Goal: Task Accomplishment & Management: Manage account settings

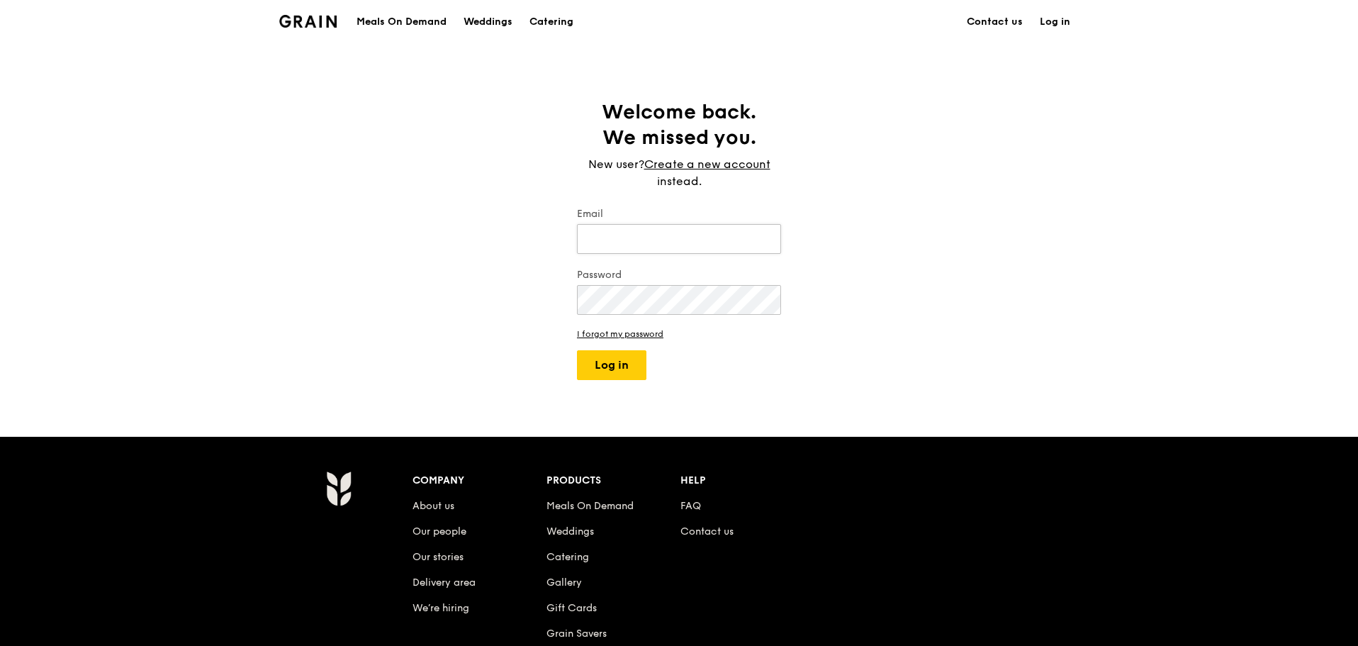
click at [724, 235] on input "Email" at bounding box center [679, 239] width 204 height 30
type input "[EMAIL_ADDRESS][DOMAIN_NAME]"
click at [577, 350] on button "Log in" at bounding box center [611, 365] width 69 height 30
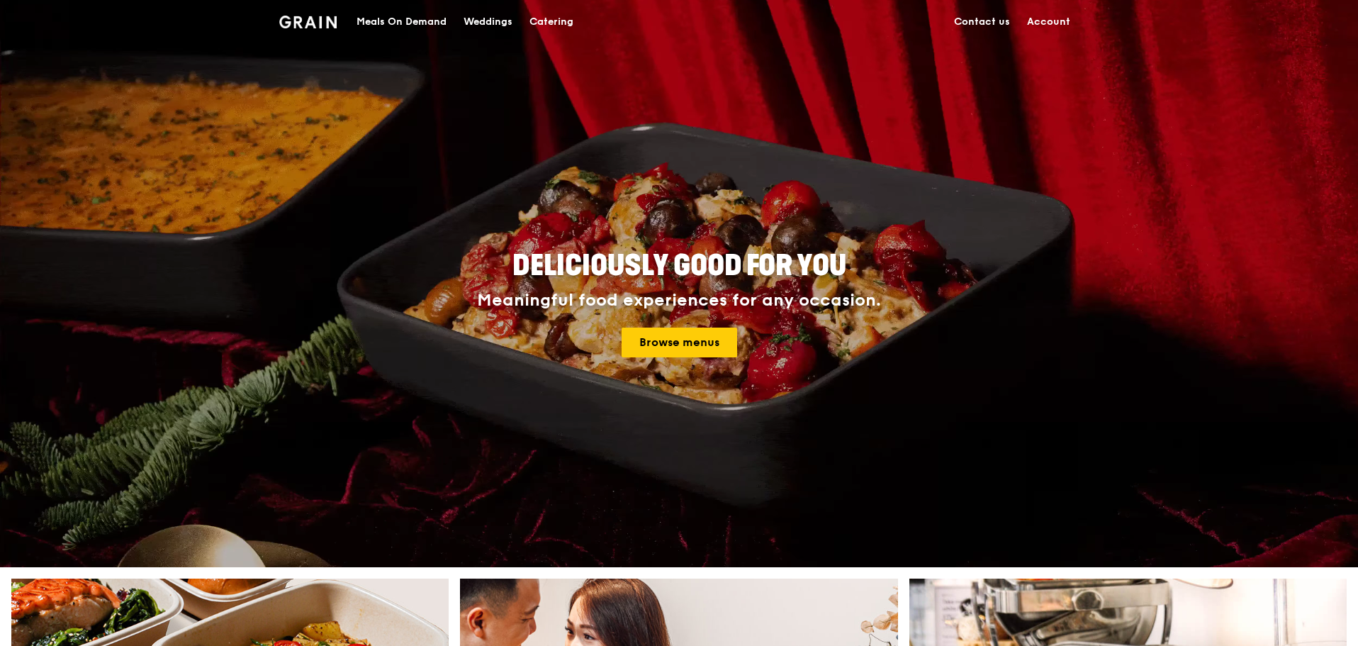
click at [1048, 22] on link "Account" at bounding box center [1049, 22] width 60 height 43
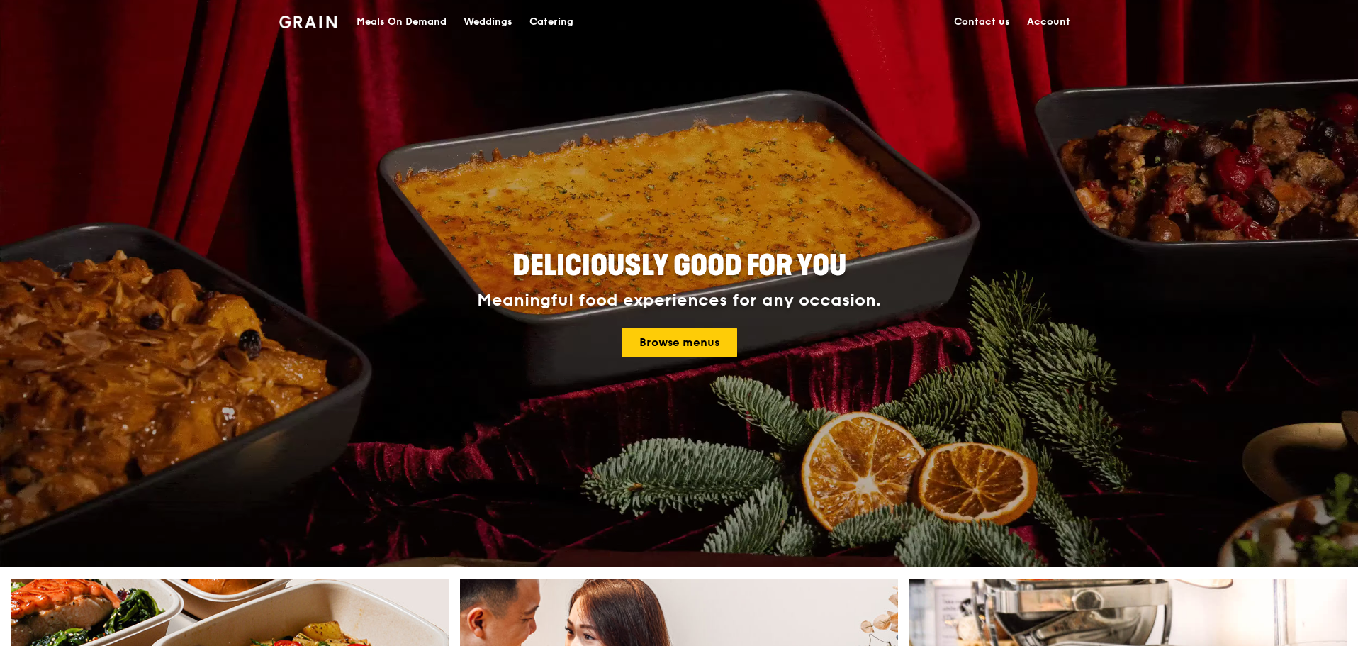
click at [1046, 20] on link "Account" at bounding box center [1049, 22] width 60 height 43
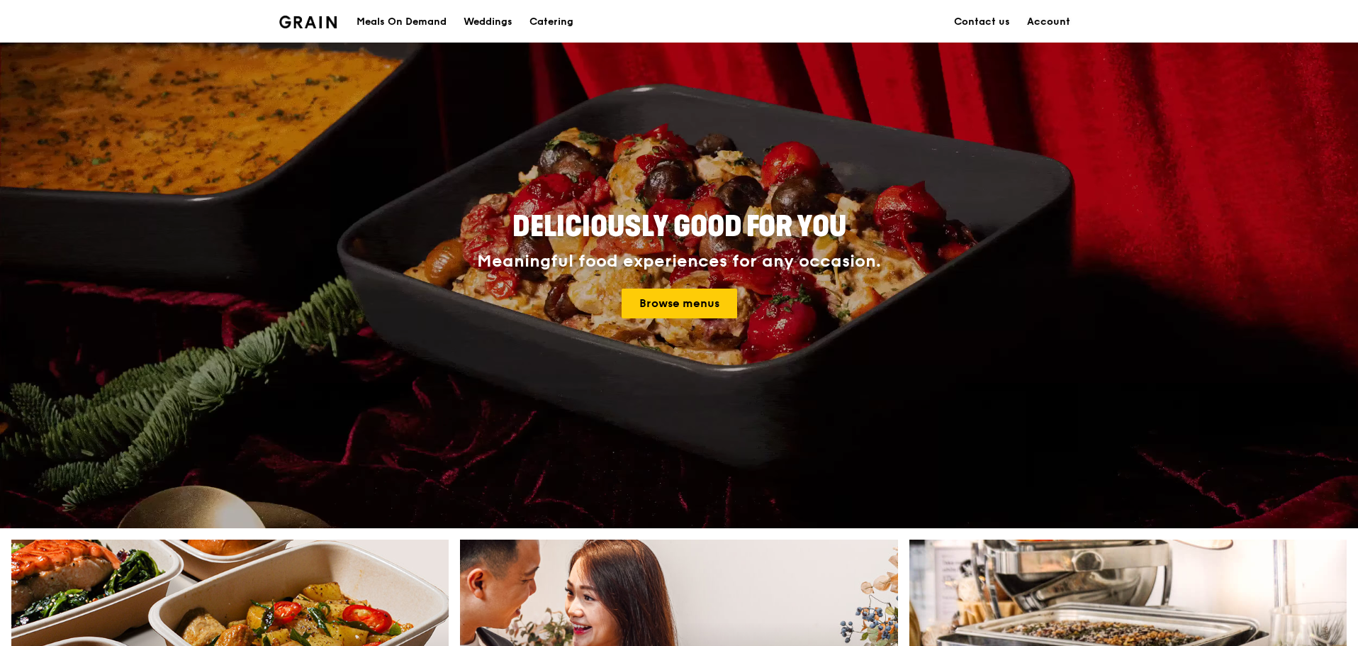
scroll to position [71, 0]
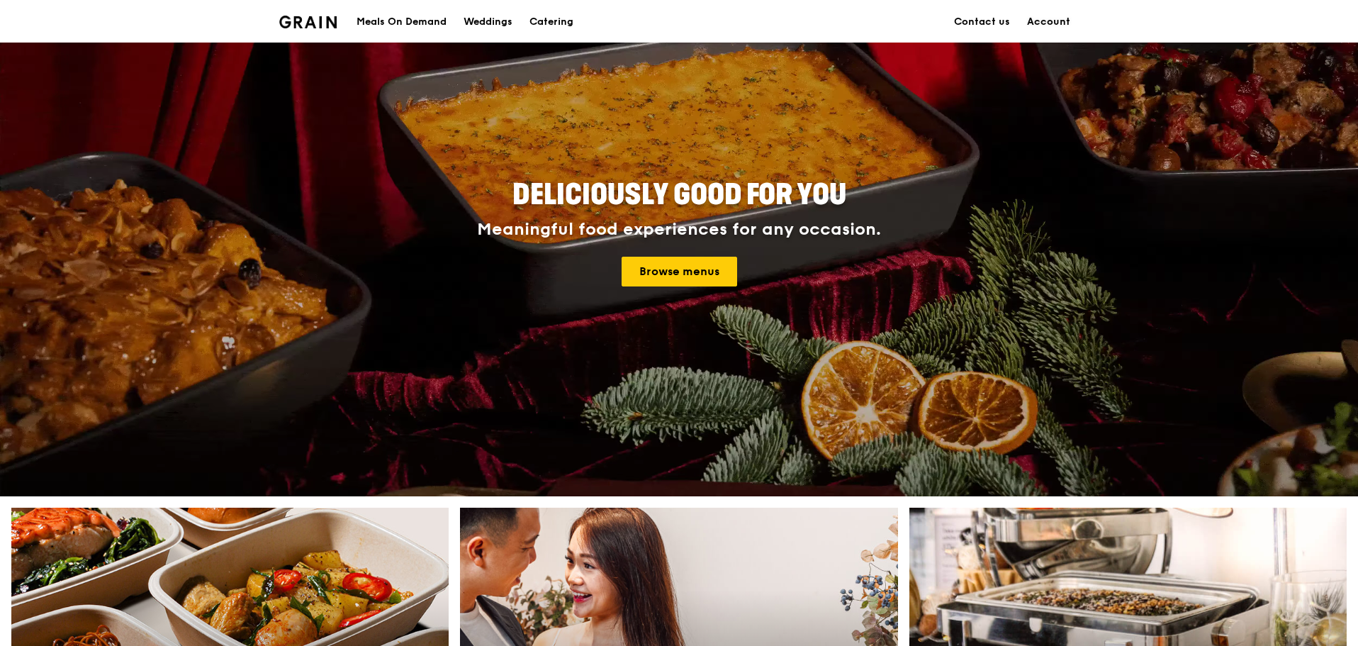
click at [1049, 23] on link "Account" at bounding box center [1049, 22] width 60 height 43
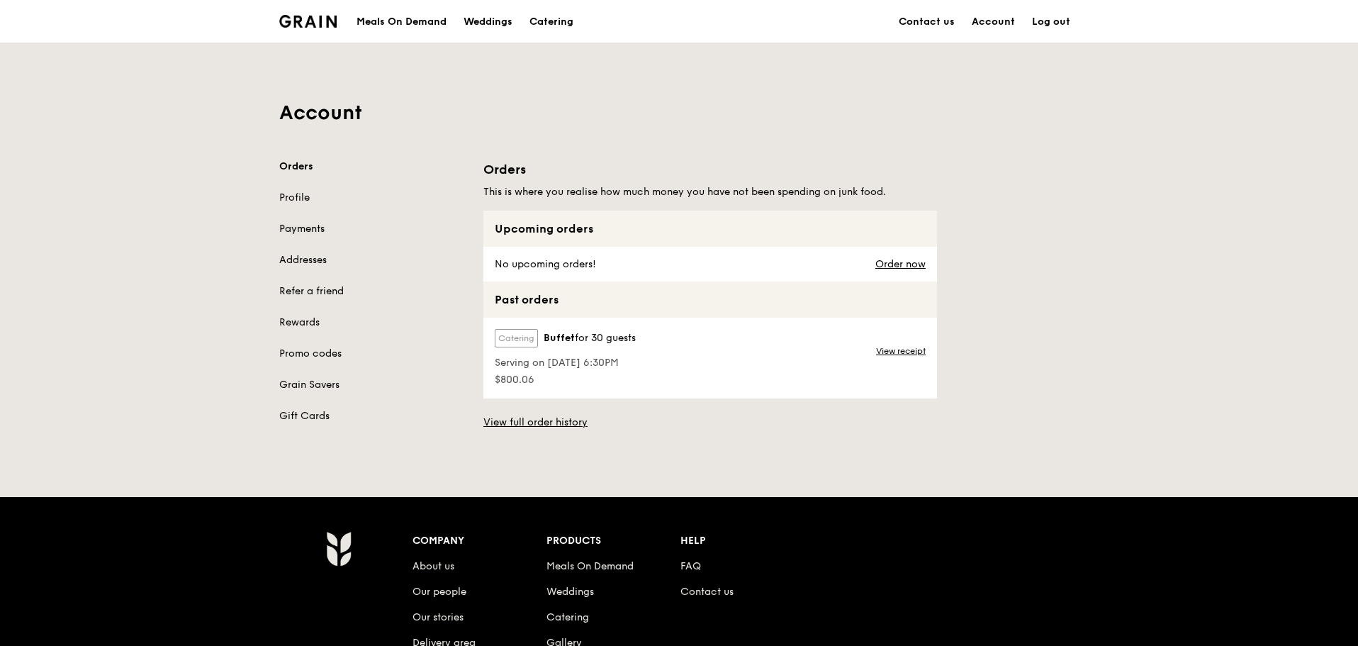
click at [312, 229] on link "Payments" at bounding box center [372, 229] width 187 height 14
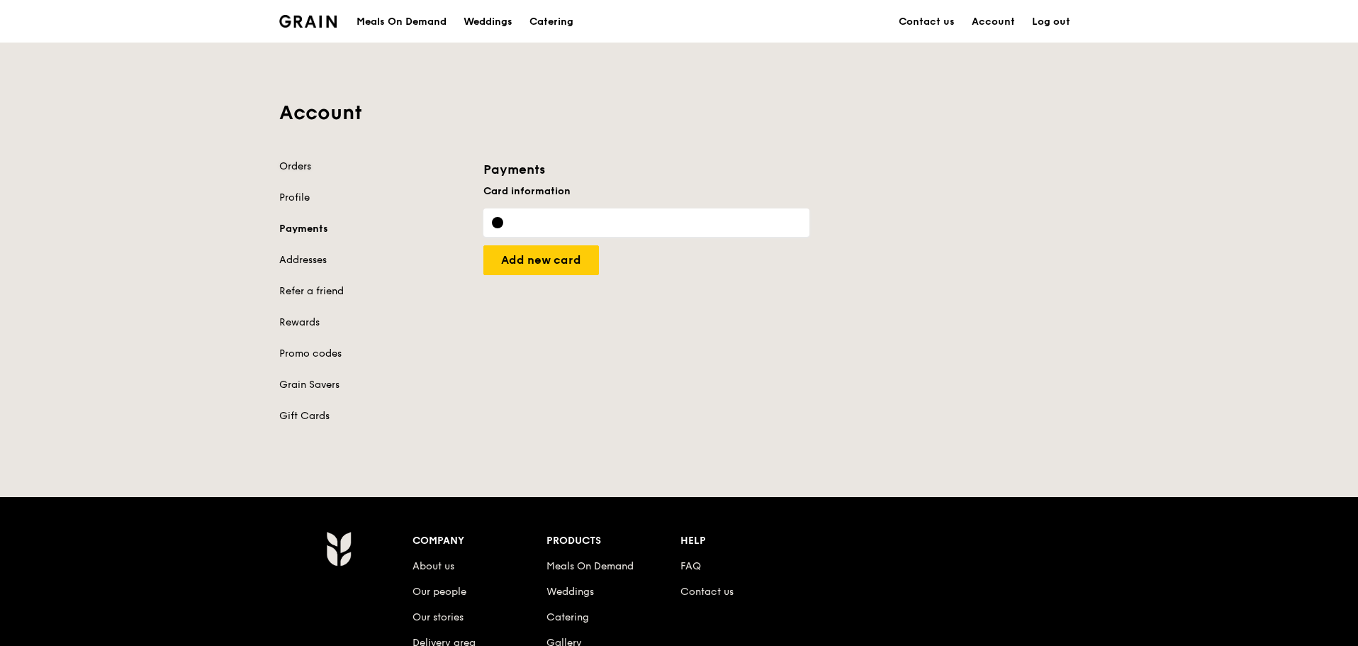
click at [280, 165] on link "Orders" at bounding box center [372, 166] width 187 height 14
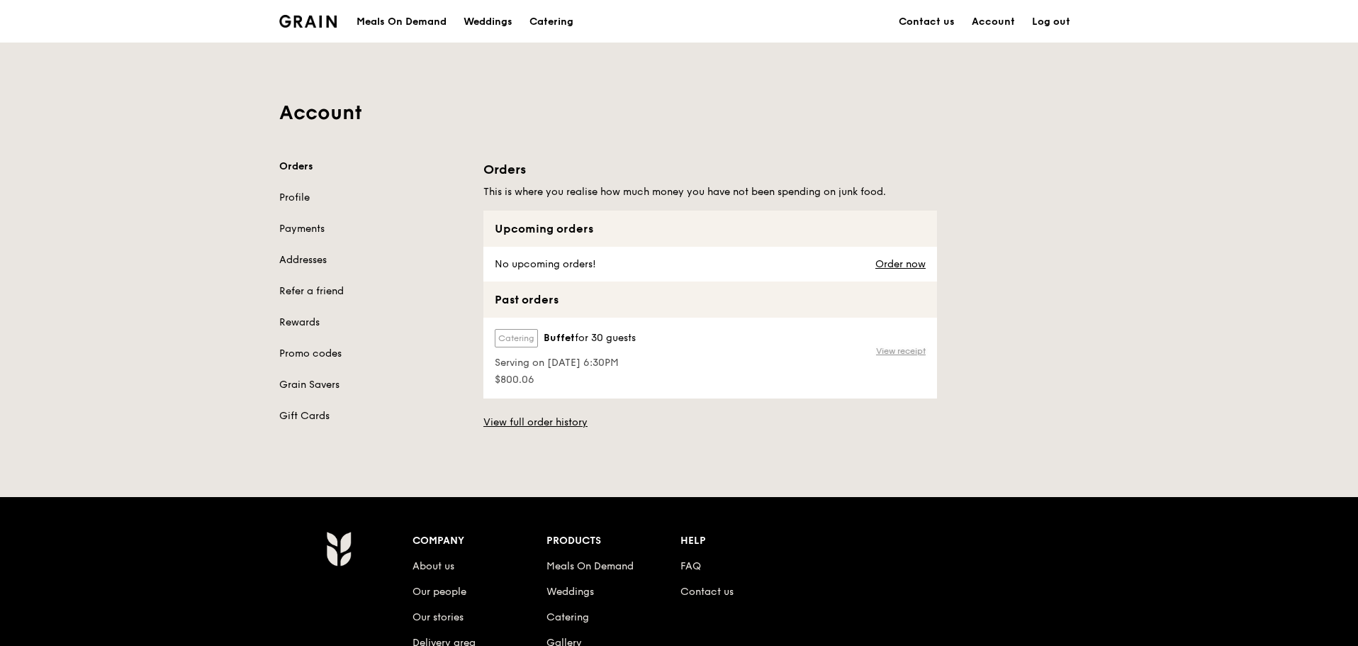
click at [898, 348] on link "View receipt" at bounding box center [901, 350] width 50 height 11
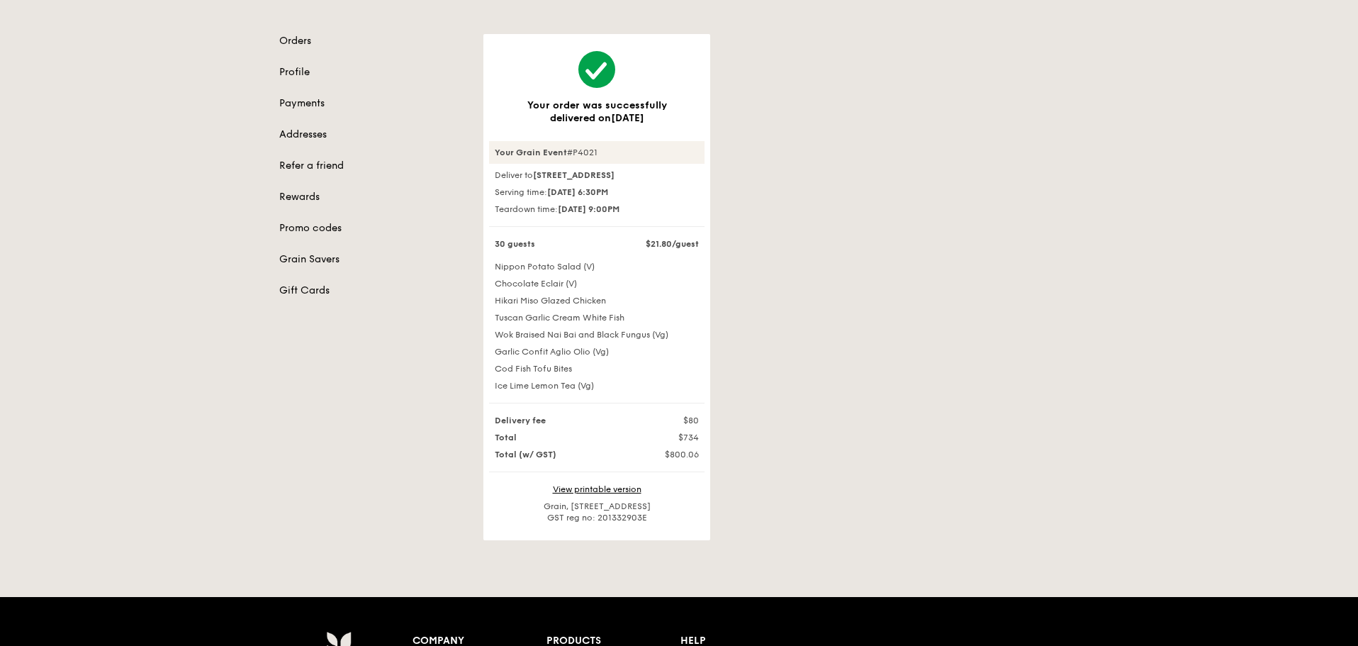
scroll to position [142, 0]
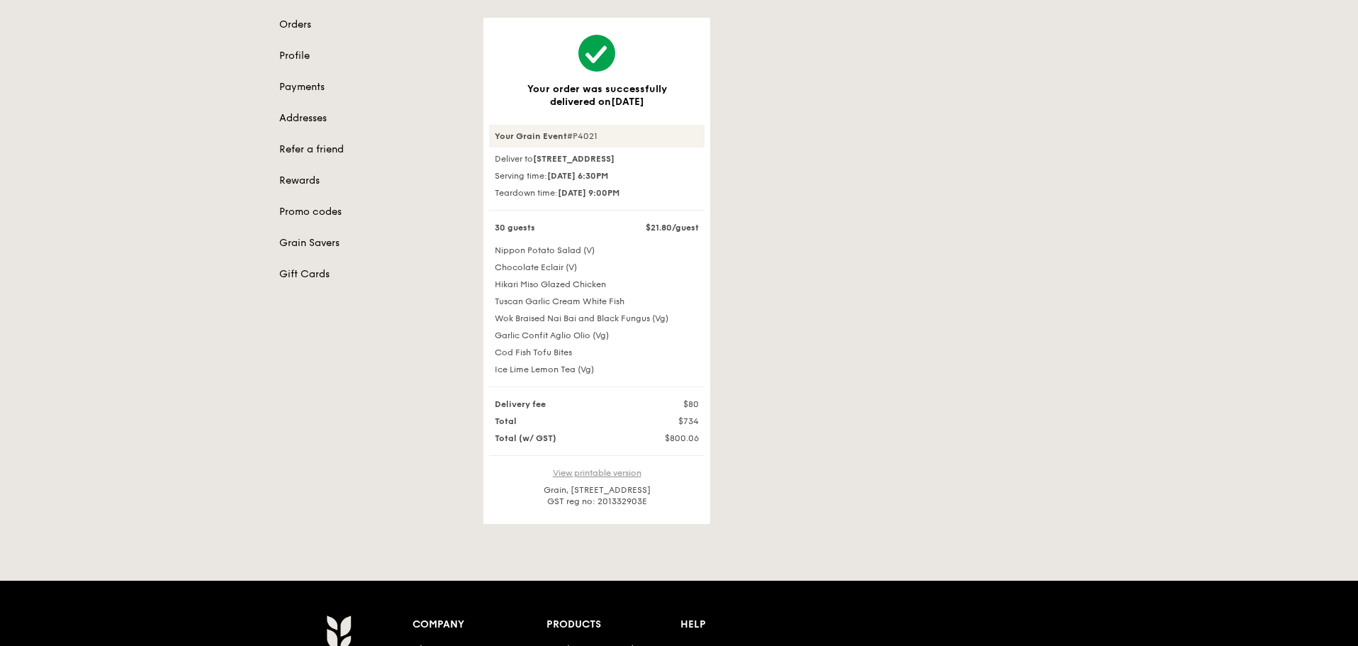
click at [598, 478] on link "View printable version" at bounding box center [597, 473] width 89 height 10
click at [1055, 481] on div "Your order was successfully delivered on [DATE] Your Grain Event #P4021 Deliver…" at bounding box center [781, 271] width 612 height 506
